Goal: Task Accomplishment & Management: Use online tool/utility

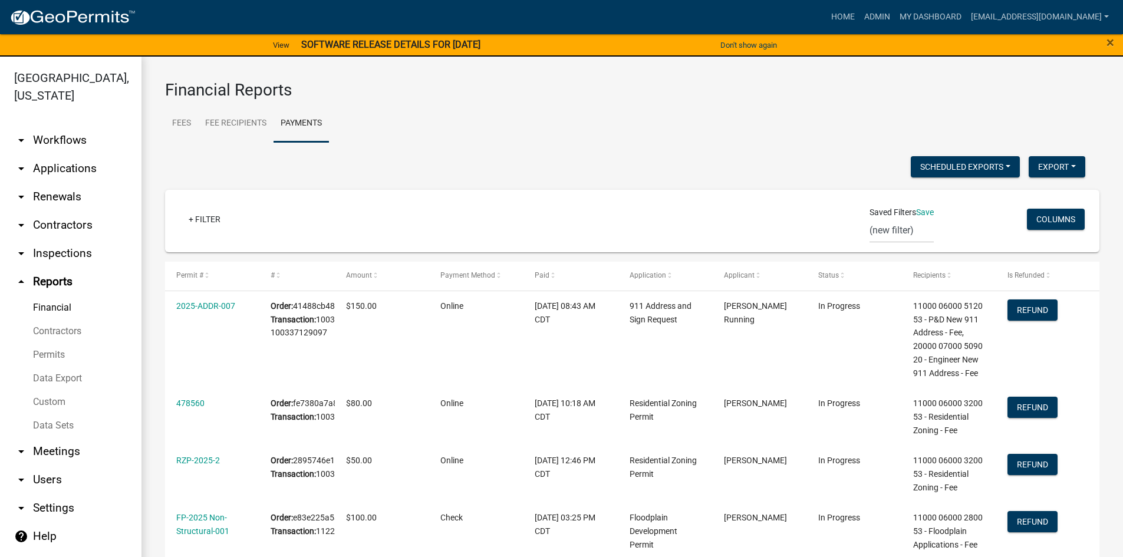
click at [78, 154] on link "arrow_drop_down Applications" at bounding box center [70, 168] width 141 height 28
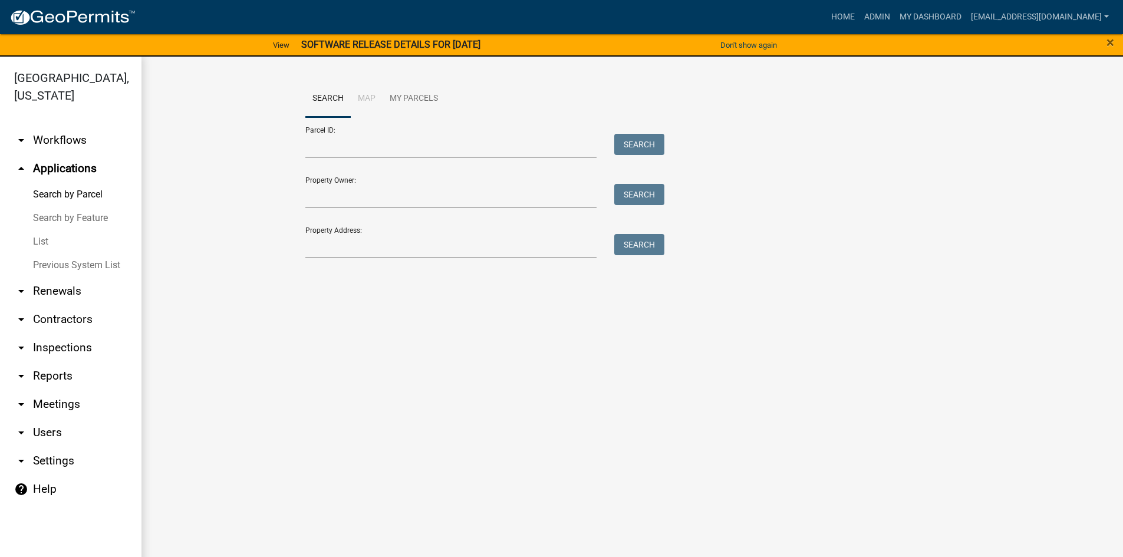
click at [61, 230] on link "List" at bounding box center [70, 242] width 141 height 24
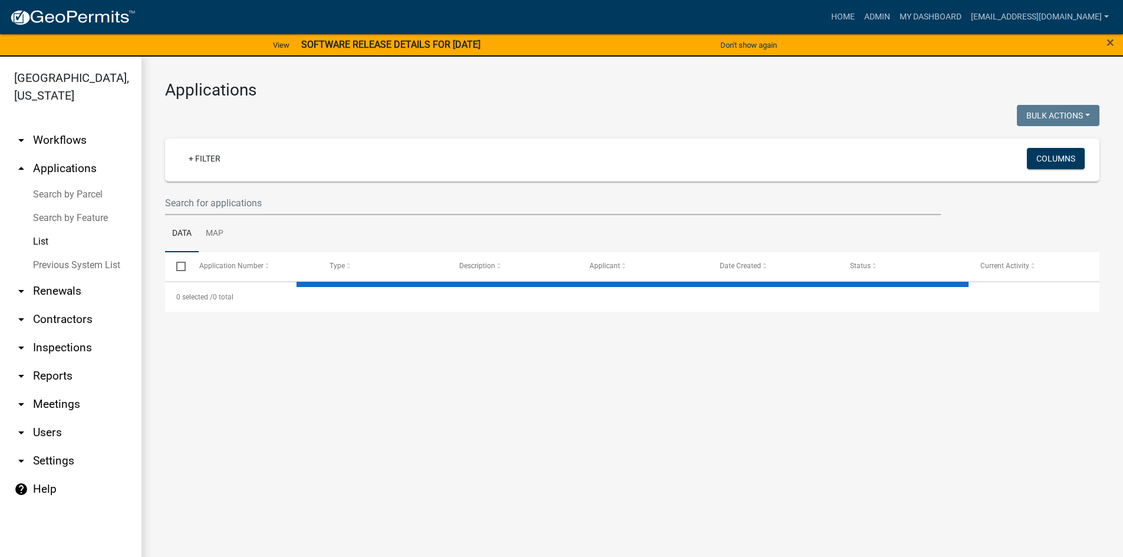
select select "3: 100"
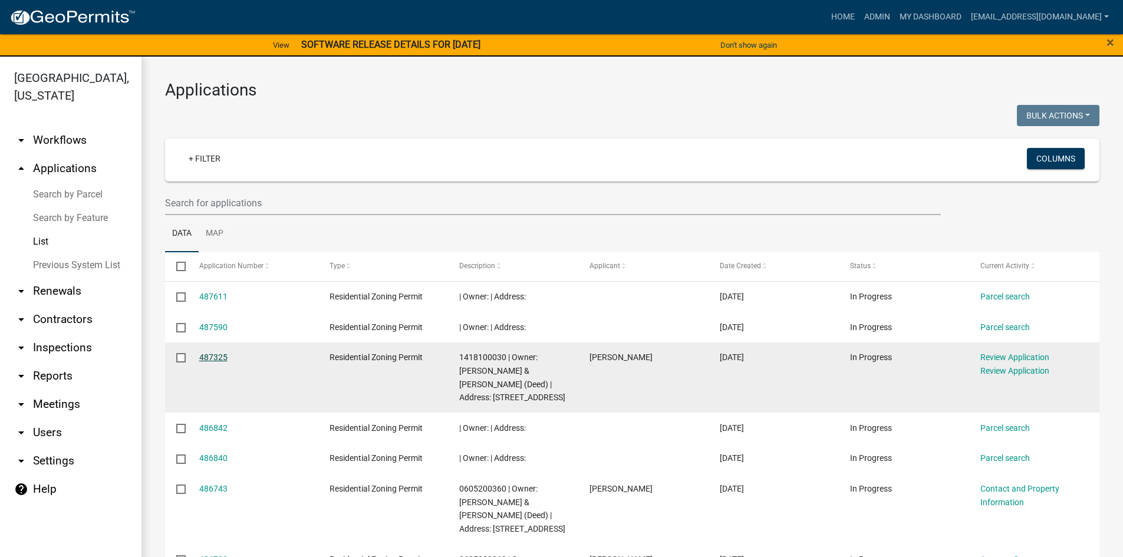
click at [210, 362] on link "487325" at bounding box center [213, 357] width 28 height 9
